Goal: Ask a question: Seek information or help from site administrators or community

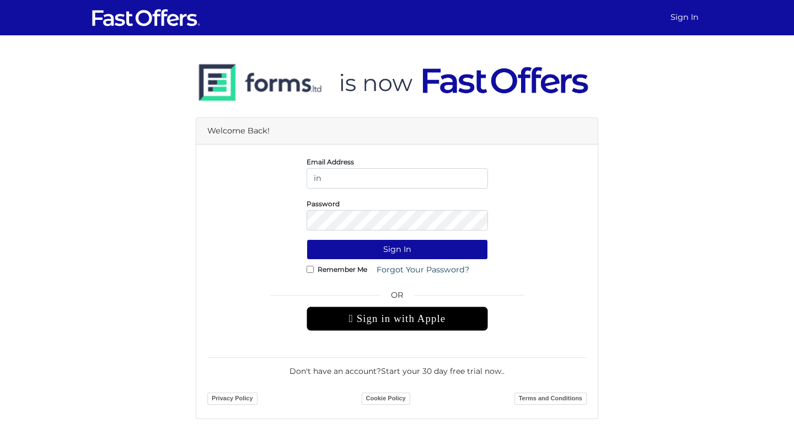
type input "[EMAIL_ADDRESS][PERSON_NAME][DOMAIN_NAME]"
click at [384, 207] on div "Password" at bounding box center [397, 213] width 198 height 33
click at [307, 239] on button "Sign In" at bounding box center [397, 249] width 181 height 20
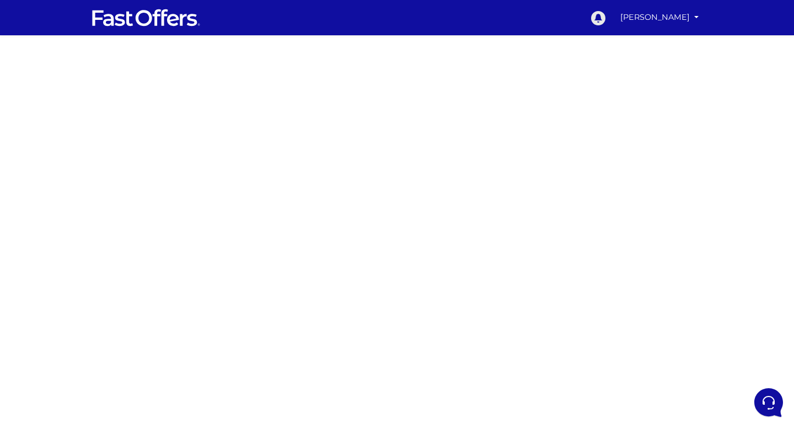
click at [606, 18] on icon at bounding box center [598, 17] width 17 height 17
click at [651, 19] on link "[PERSON_NAME]" at bounding box center [659, 18] width 87 height 22
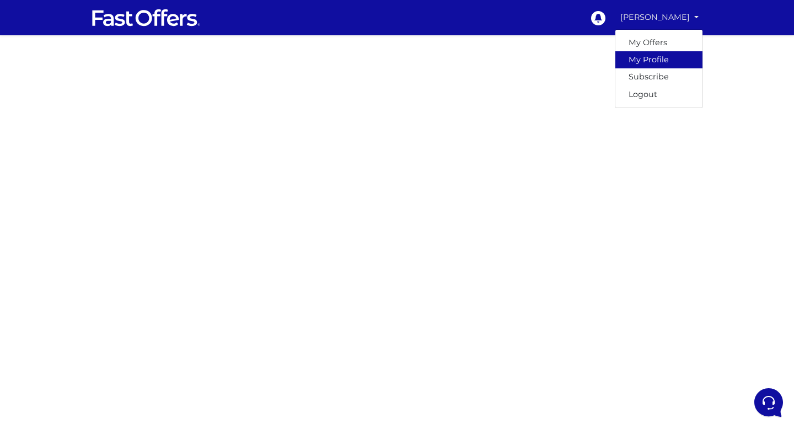
click at [657, 56] on link "My Profile" at bounding box center [658, 59] width 87 height 17
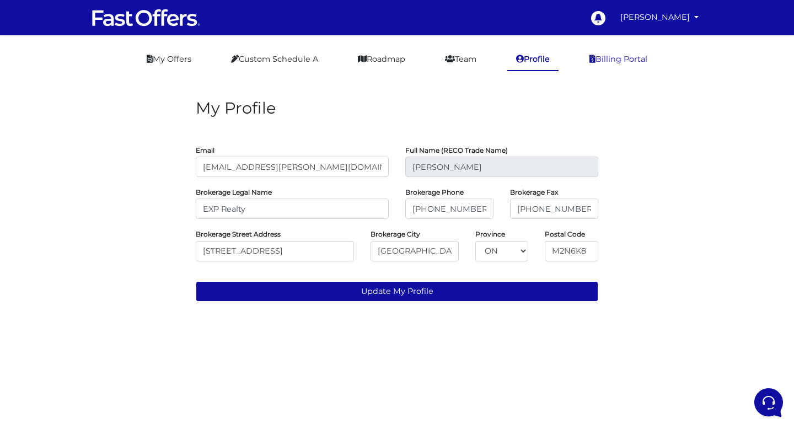
click at [641, 58] on link "Billing Portal" at bounding box center [619, 60] width 76 height 22
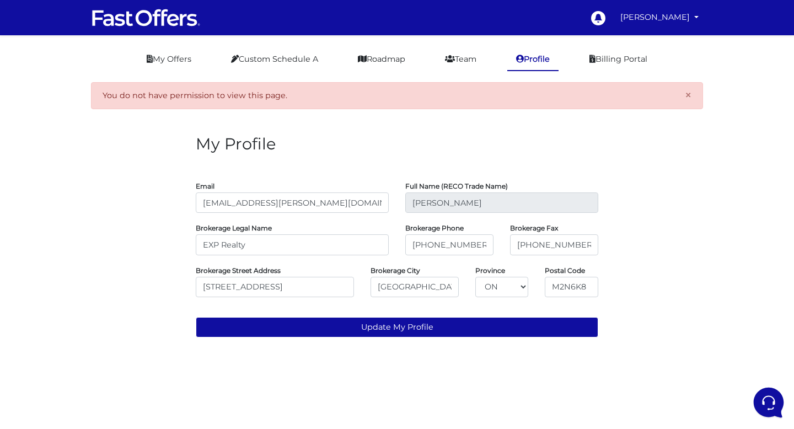
click at [766, 397] on icon at bounding box center [767, 401] width 29 height 29
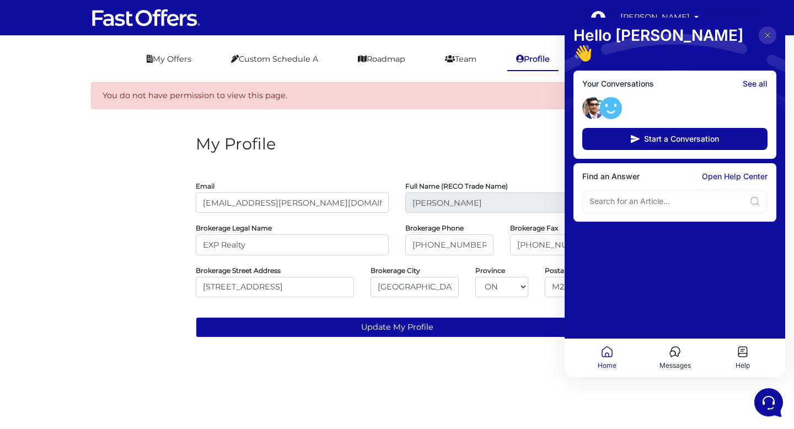
click at [716, 172] on link "Open Help Center" at bounding box center [735, 176] width 66 height 9
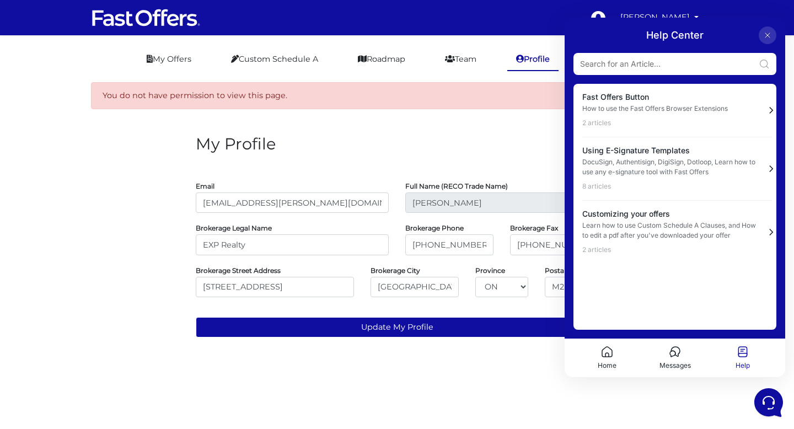
click at [674, 62] on input at bounding box center [667, 63] width 174 height 11
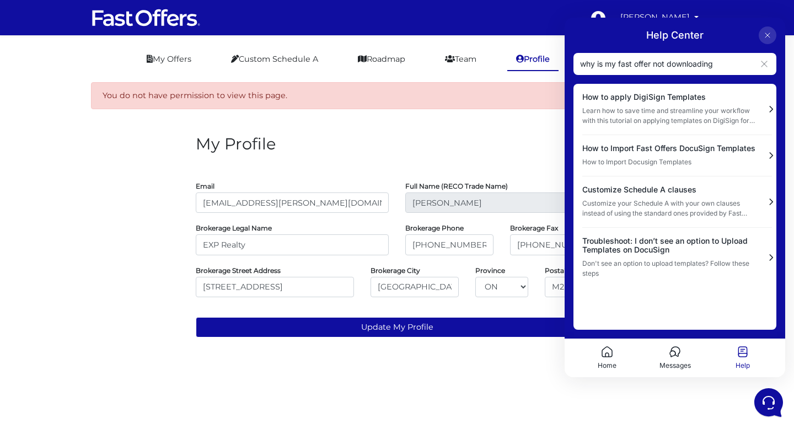
type input "why is my fast offer not downloading"
click at [672, 353] on icon at bounding box center [674, 351] width 13 height 13
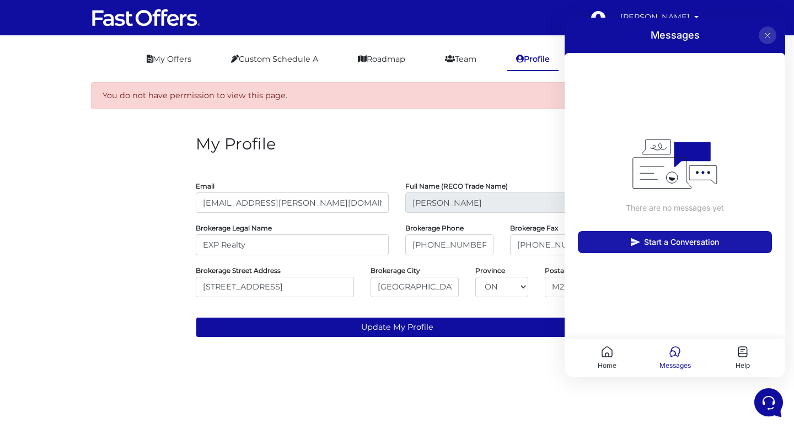
click at [673, 247] on button "Start a Conversation" at bounding box center [675, 242] width 194 height 22
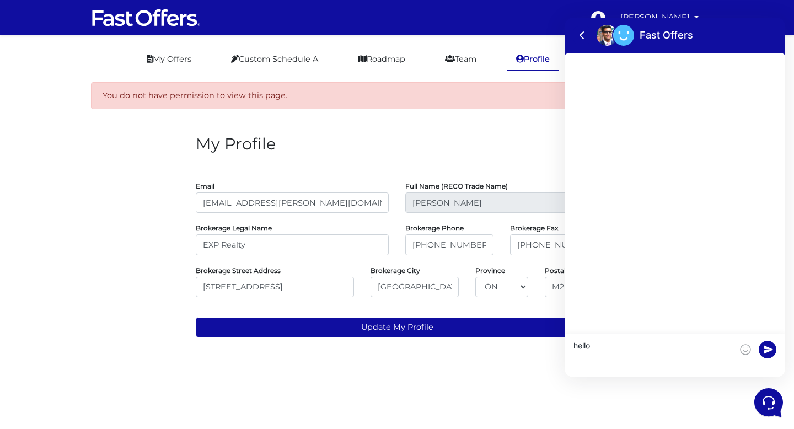
type textarea "hello"
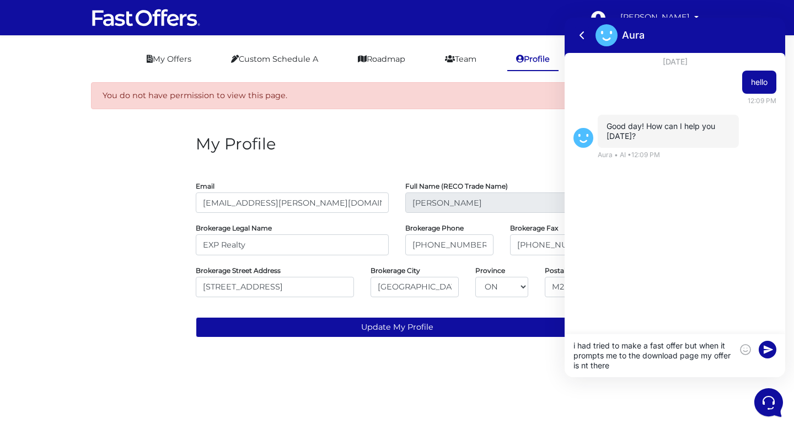
click at [587, 365] on textarea "i had tried to make a fast offer but when it prompts me to the download page my…" at bounding box center [653, 356] width 159 height 30
type textarea "i had tried to make a fast offer but when it prompts me to the download page my…"
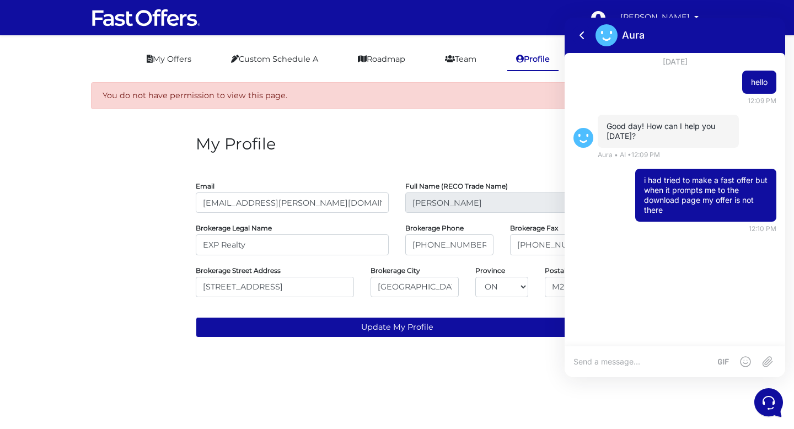
scroll to position [20, 0]
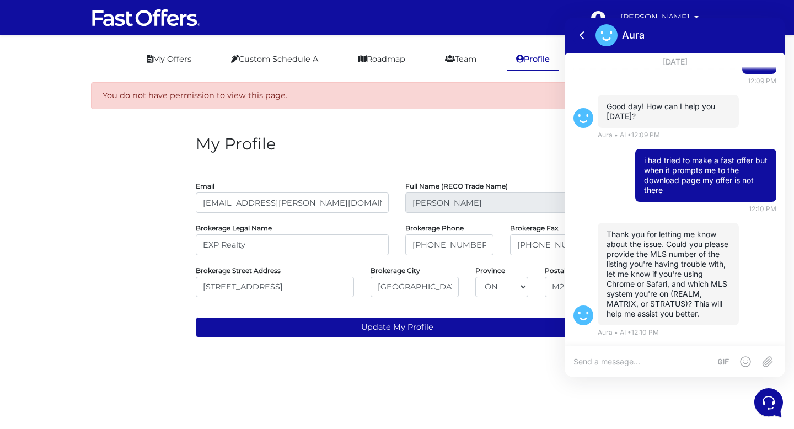
paste textarea "E12225133"
type textarea "E12225133"
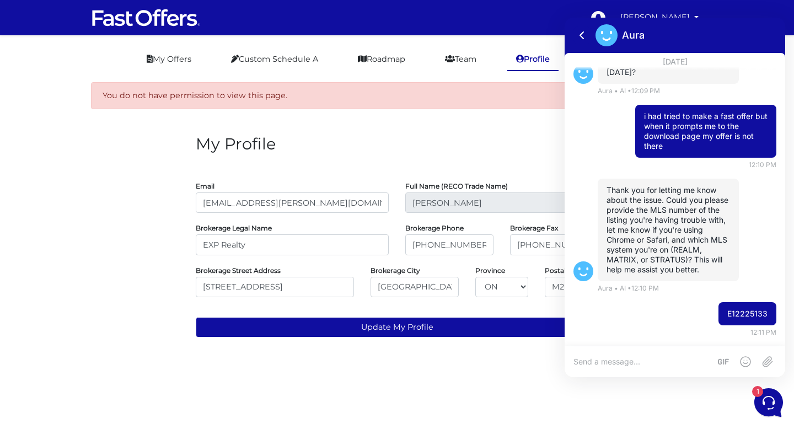
scroll to position [158, 0]
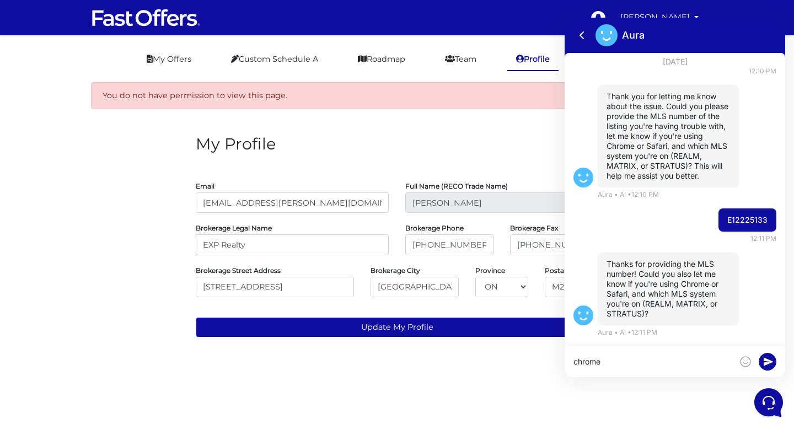
type textarea "chrome"
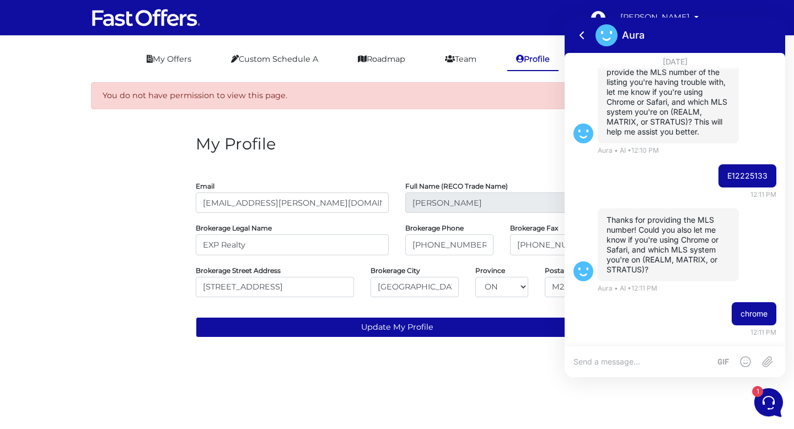
scroll to position [276, 0]
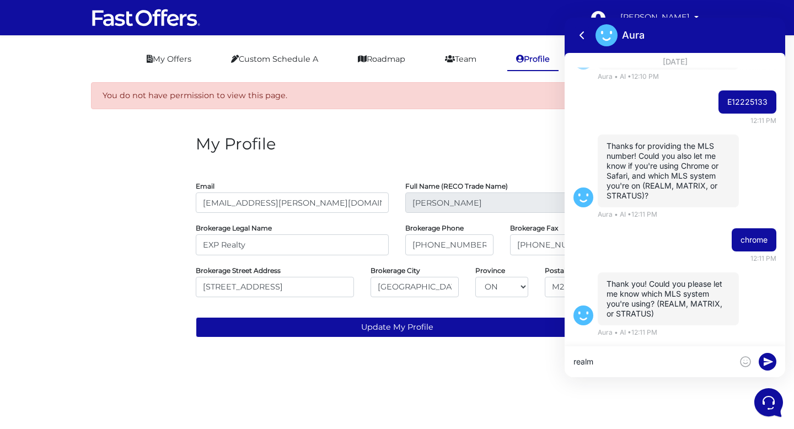
type textarea "realm"
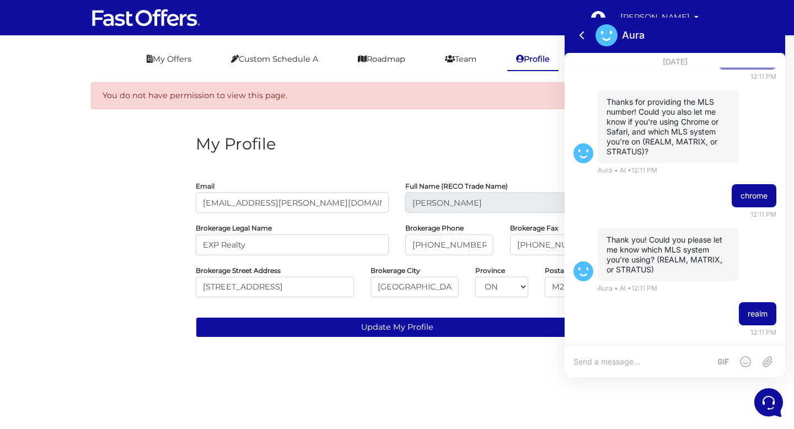
scroll to position [404, 0]
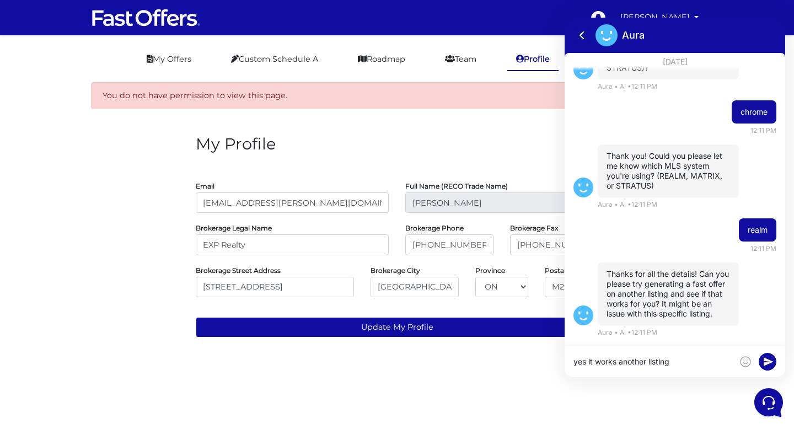
type textarea "yes it works another listing"
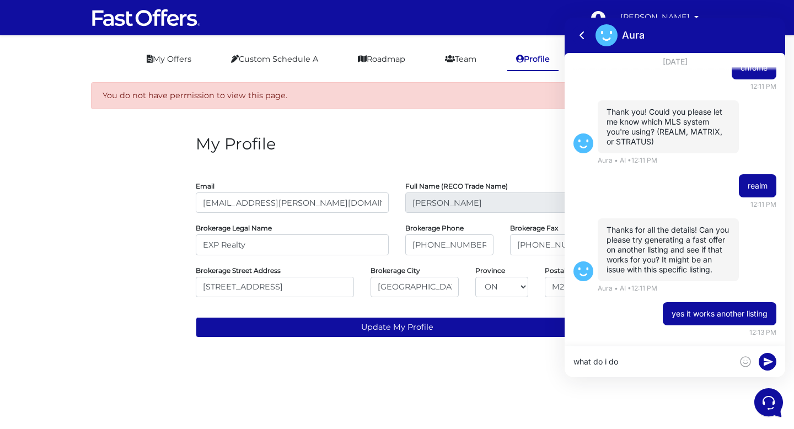
type textarea "what do i do"
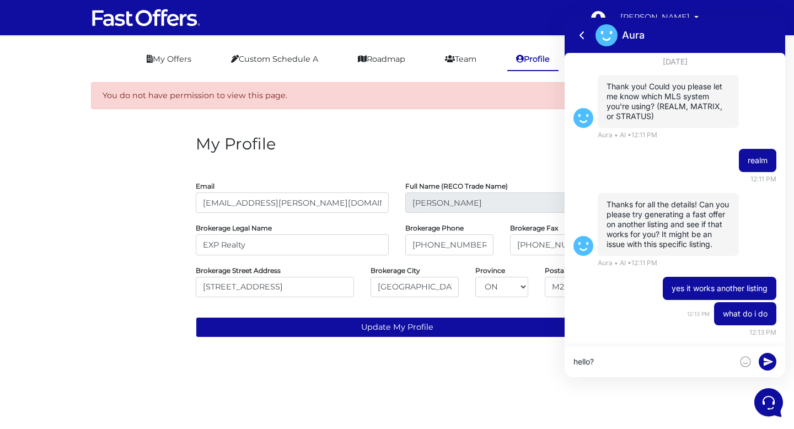
type textarea "hello?"
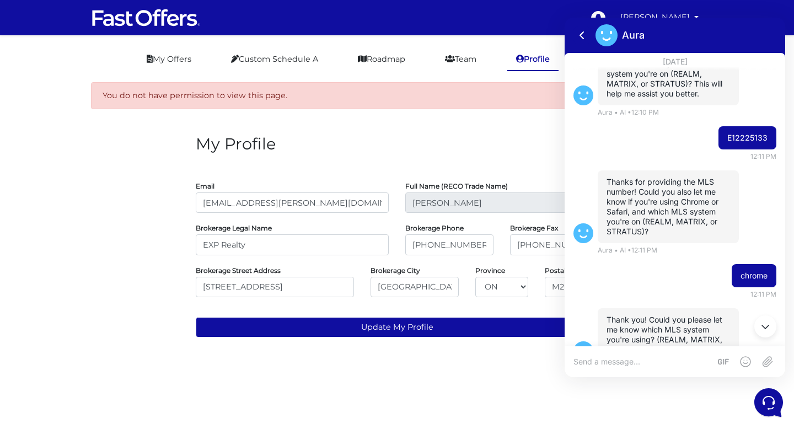
scroll to position [517, 0]
